Goal: Check status

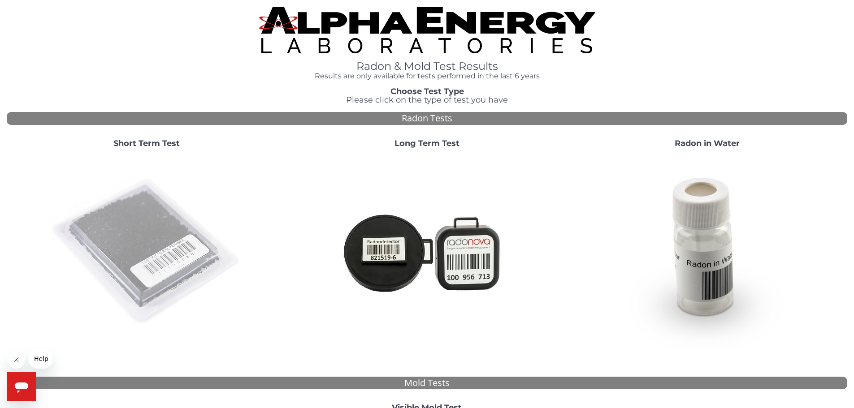
click at [160, 222] on img at bounding box center [146, 252] width 193 height 193
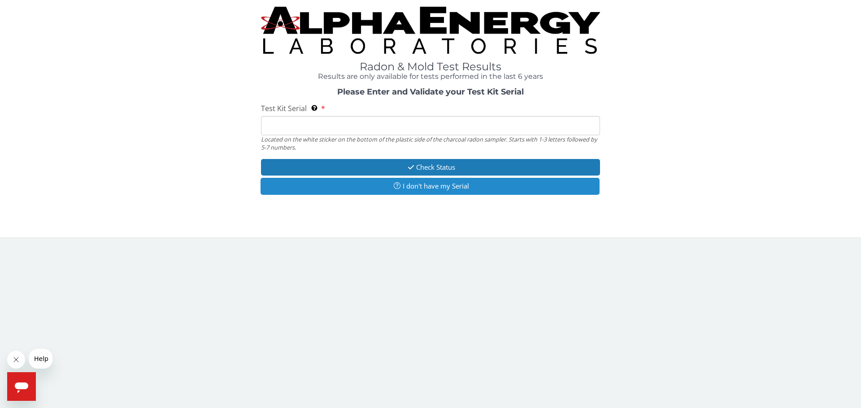
click at [456, 186] on button "I don't have my Serial" at bounding box center [429, 186] width 339 height 17
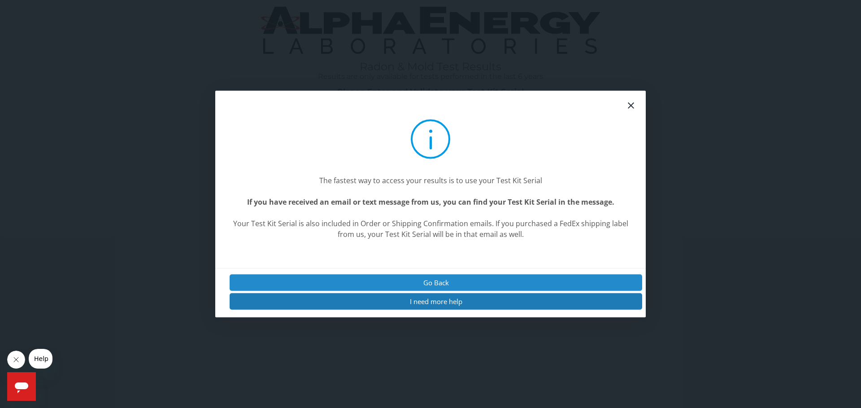
click at [425, 281] on button "Go Back" at bounding box center [435, 282] width 412 height 17
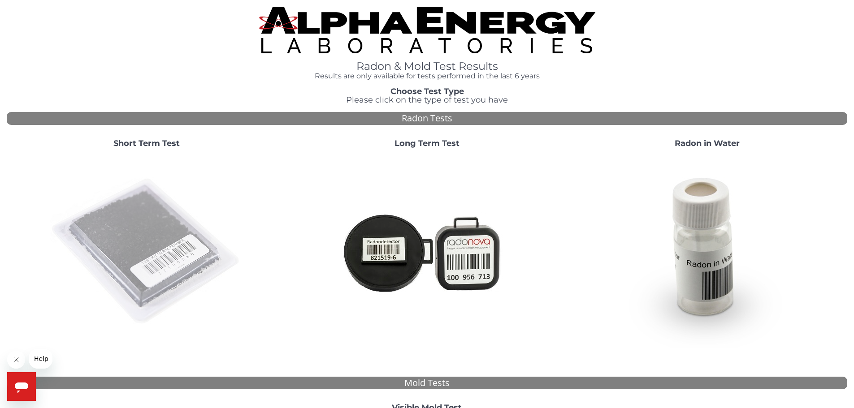
click at [122, 231] on img at bounding box center [146, 252] width 193 height 193
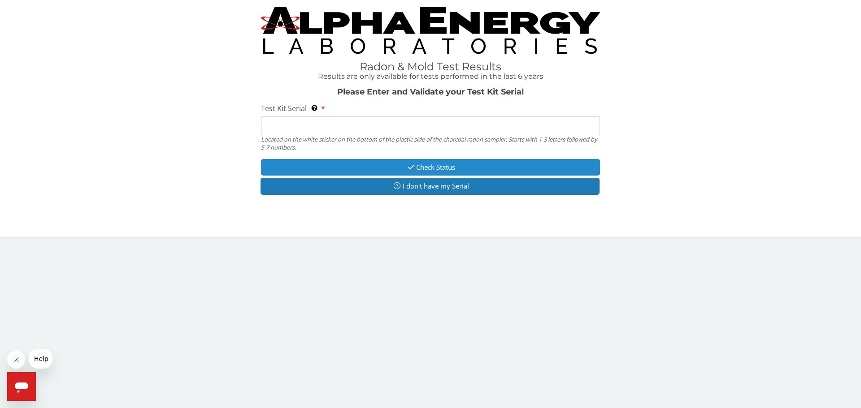
click at [429, 165] on button "Check Status" at bounding box center [430, 167] width 339 height 17
